Goal: Find specific page/section: Find specific page/section

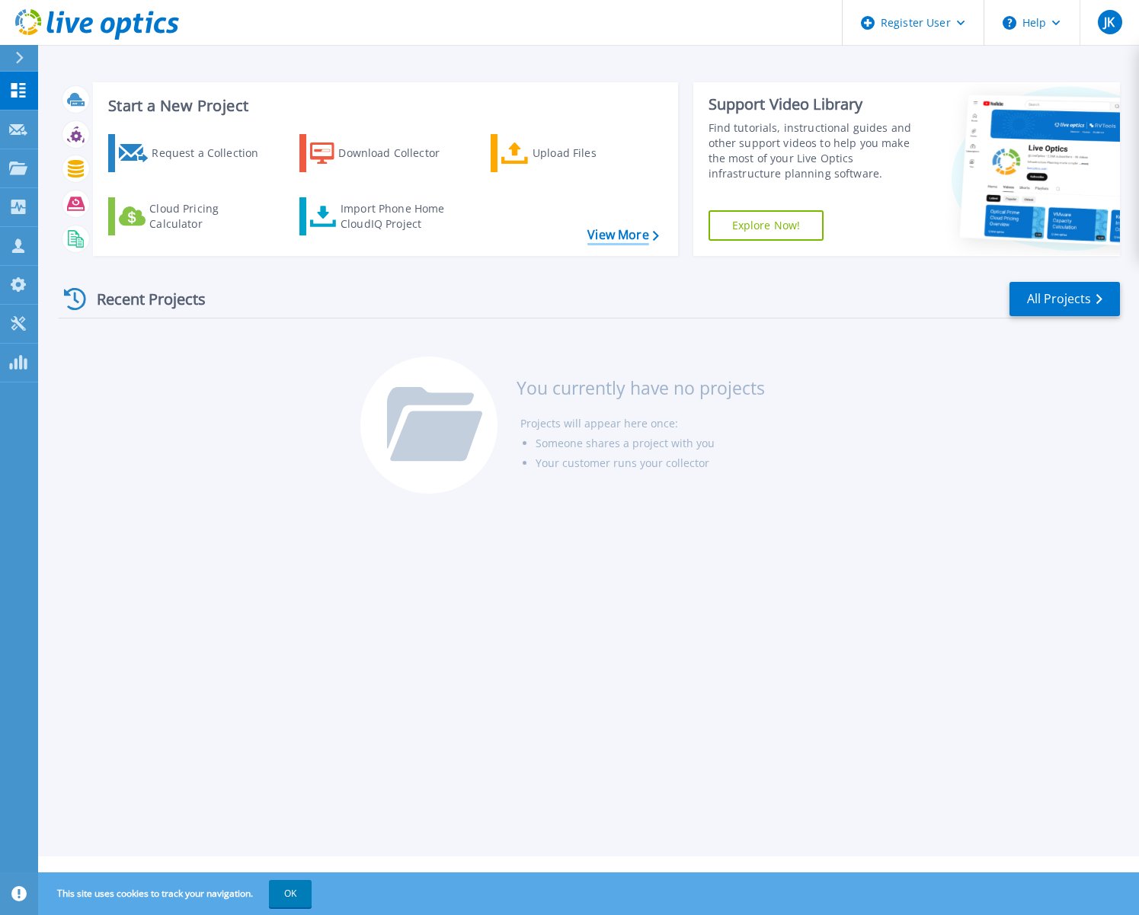
click at [628, 238] on link "View More" at bounding box center [623, 235] width 71 height 14
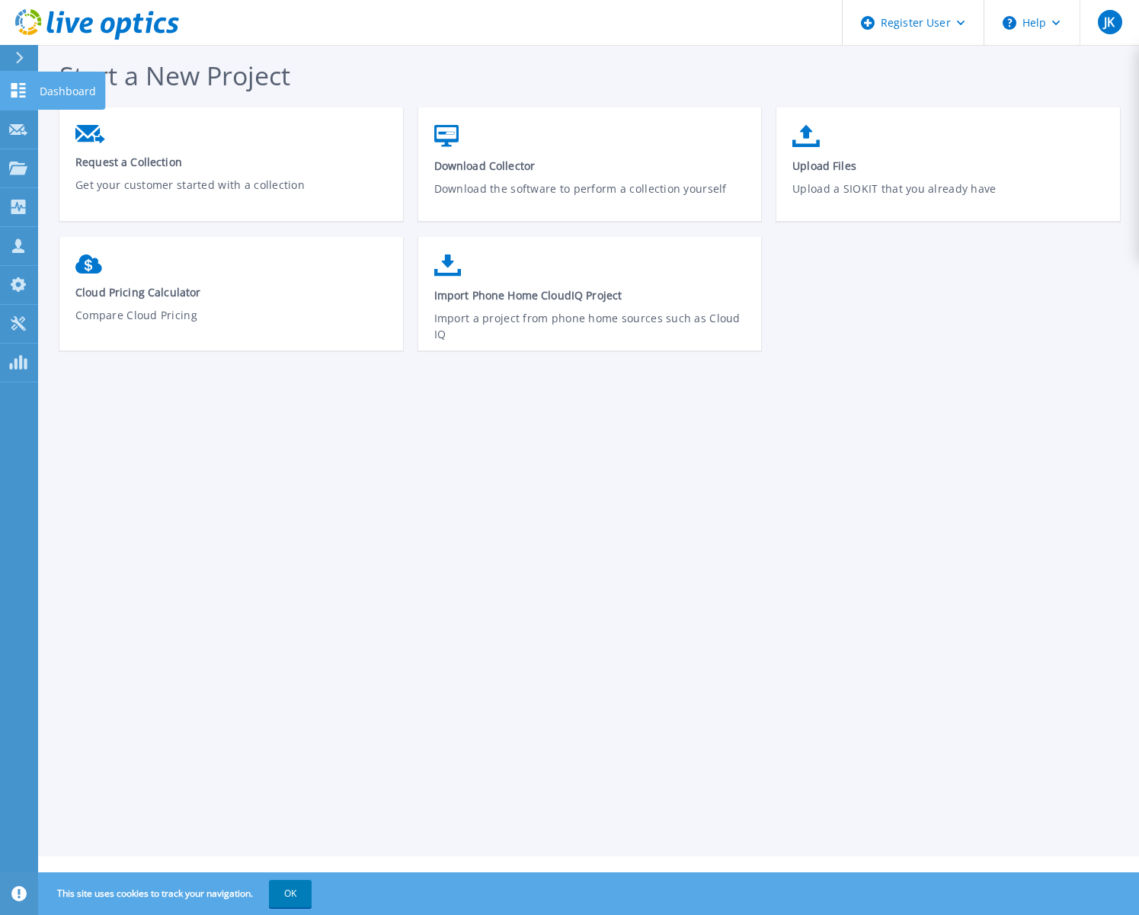
click at [18, 91] on icon at bounding box center [18, 90] width 18 height 14
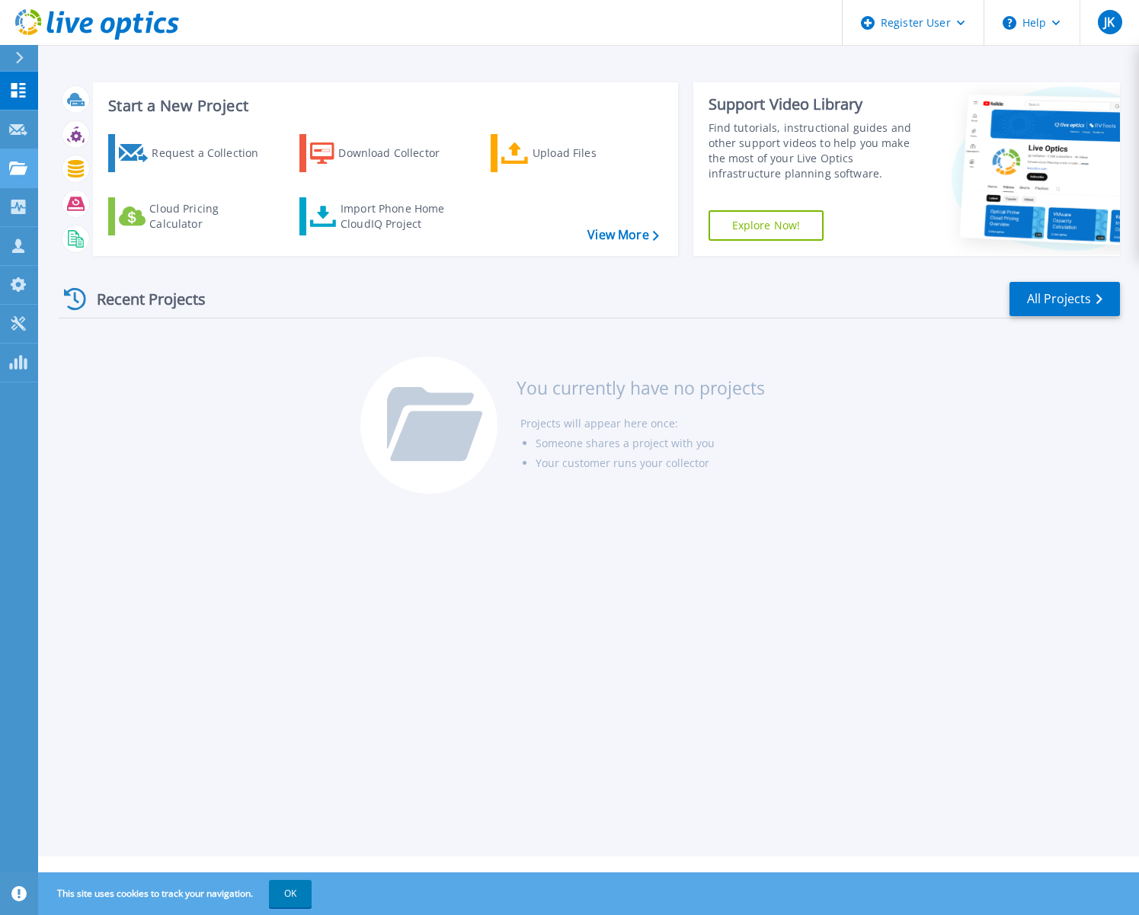
click at [24, 169] on icon at bounding box center [18, 168] width 18 height 13
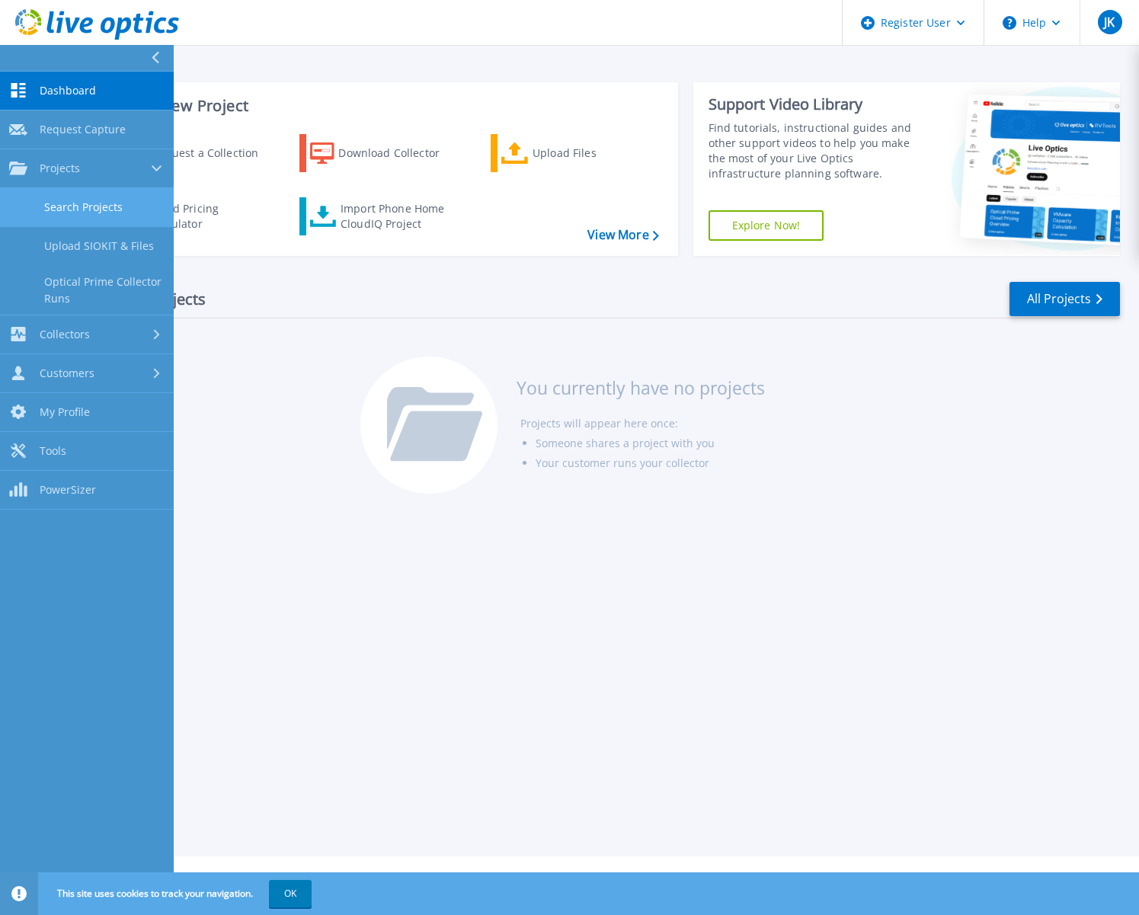
click at [127, 211] on link "Search Projects" at bounding box center [87, 207] width 174 height 39
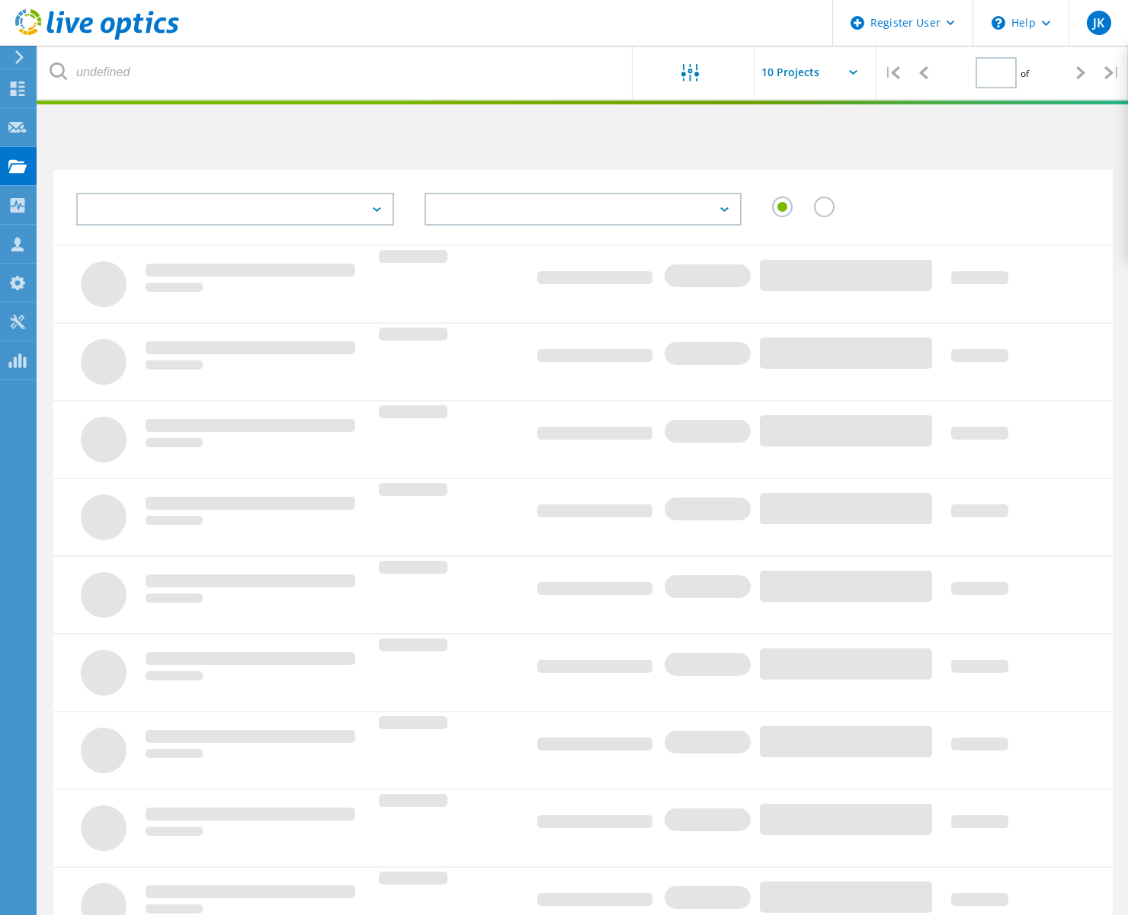
type input "1"
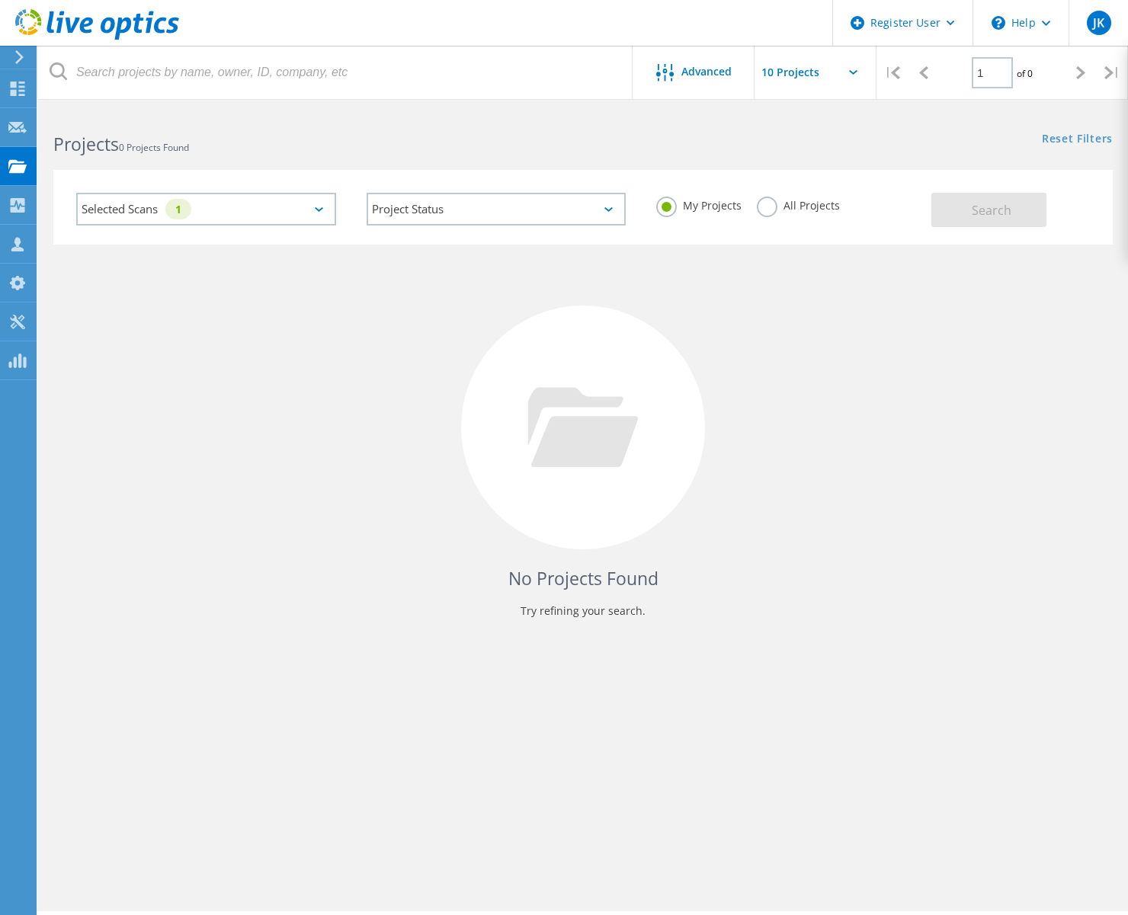
click at [803, 207] on label "All Projects" at bounding box center [798, 204] width 83 height 14
click at [0, 0] on input "All Projects" at bounding box center [0, 0] width 0 height 0
click at [1062, 210] on div "Search" at bounding box center [1018, 203] width 174 height 50
click at [1030, 210] on button "Search" at bounding box center [988, 210] width 115 height 34
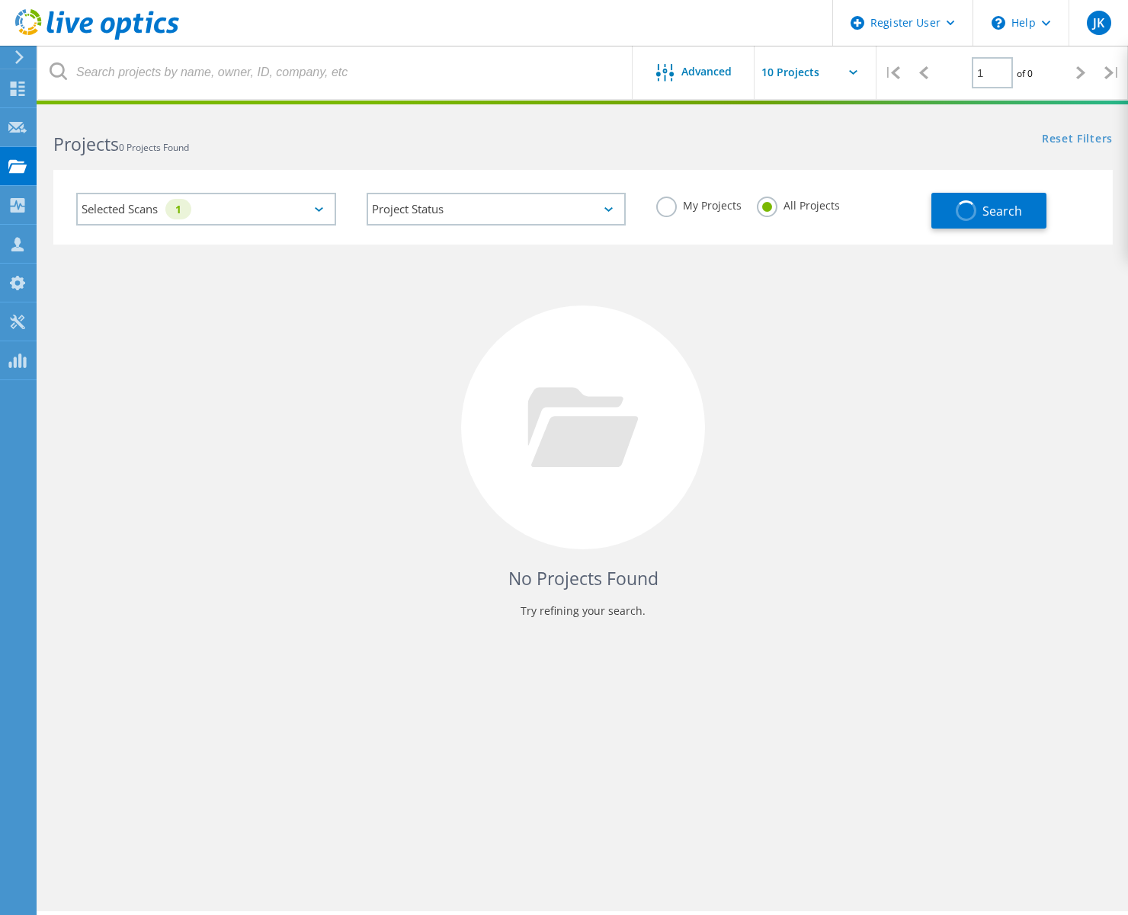
click at [299, 208] on div "Selected Scans 1" at bounding box center [206, 209] width 260 height 33
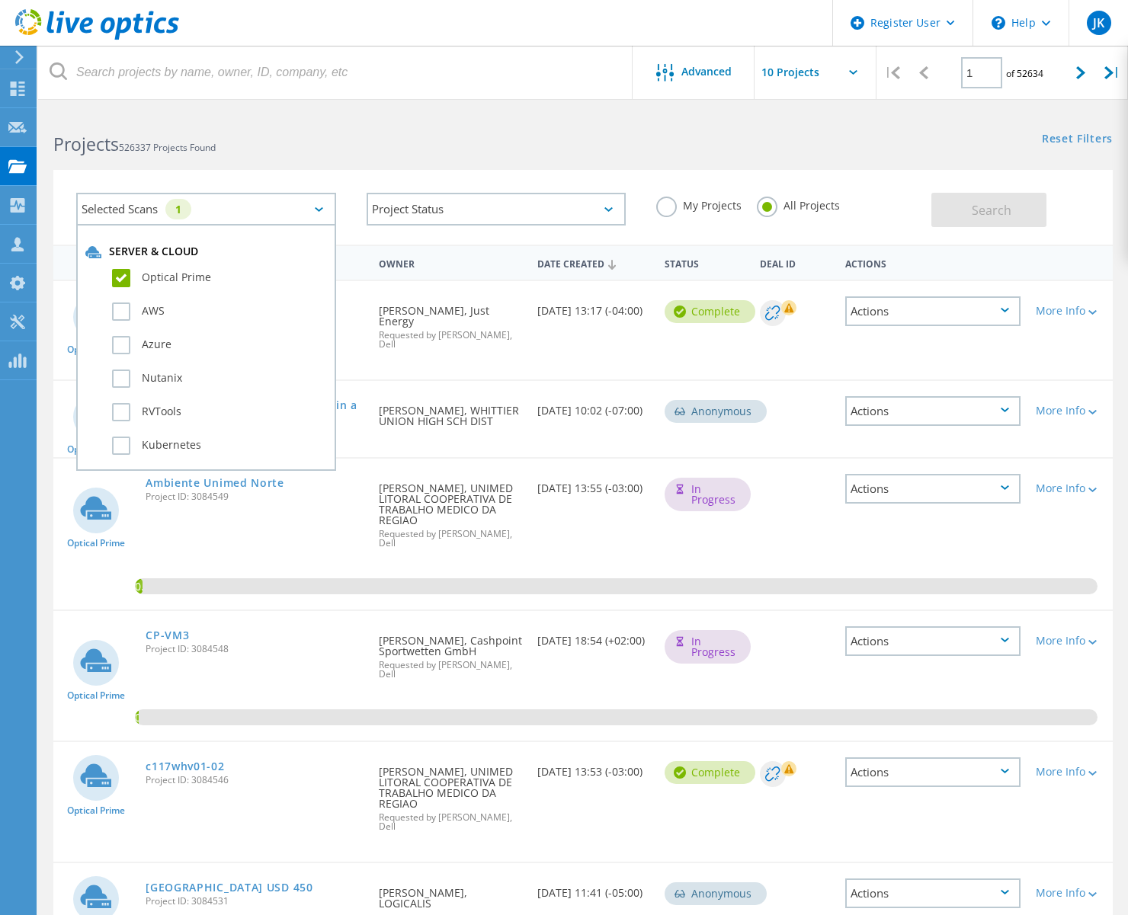
click at [373, 237] on div "Project Status In Progress Complete Published Anonymous Archived Error" at bounding box center [496, 209] width 290 height 63
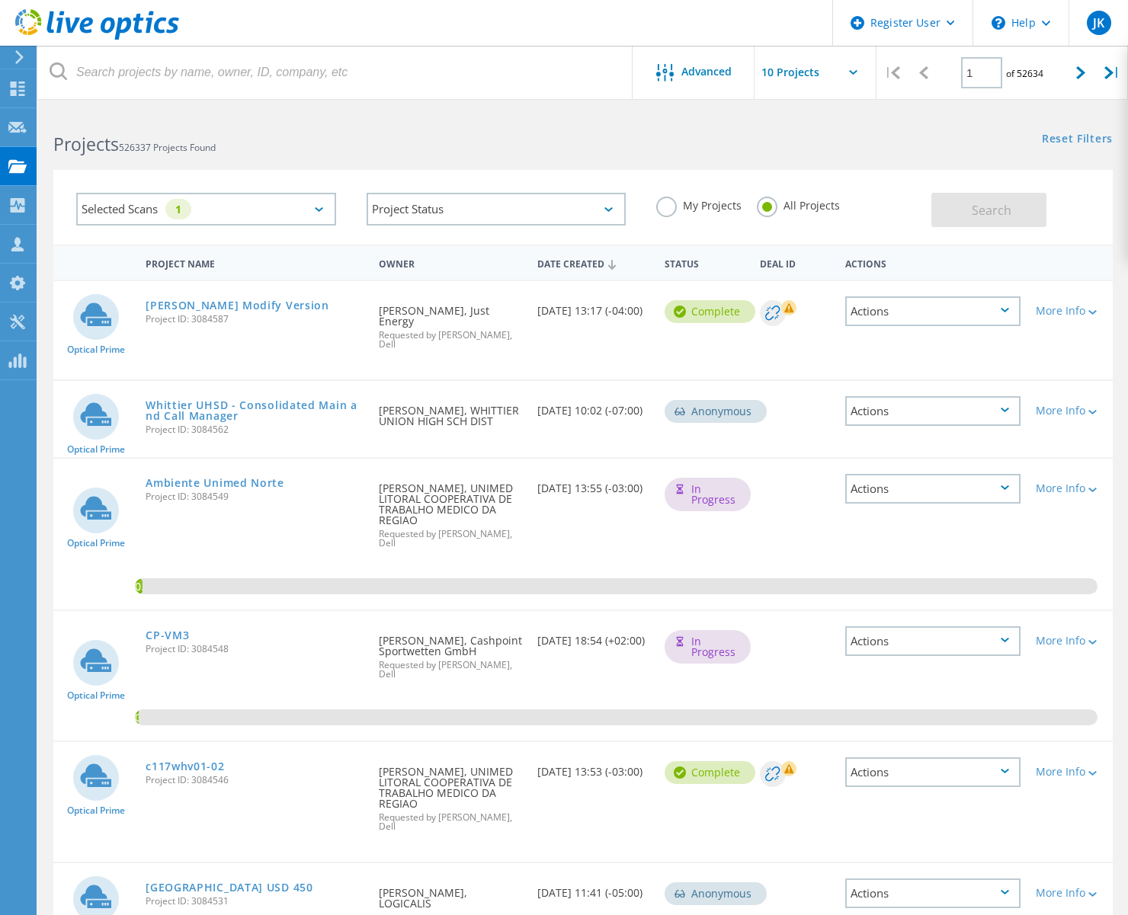
click at [195, 322] on span "Project ID: 3084587" at bounding box center [255, 319] width 218 height 9
copy span "3084587"
